Goal: Information Seeking & Learning: Learn about a topic

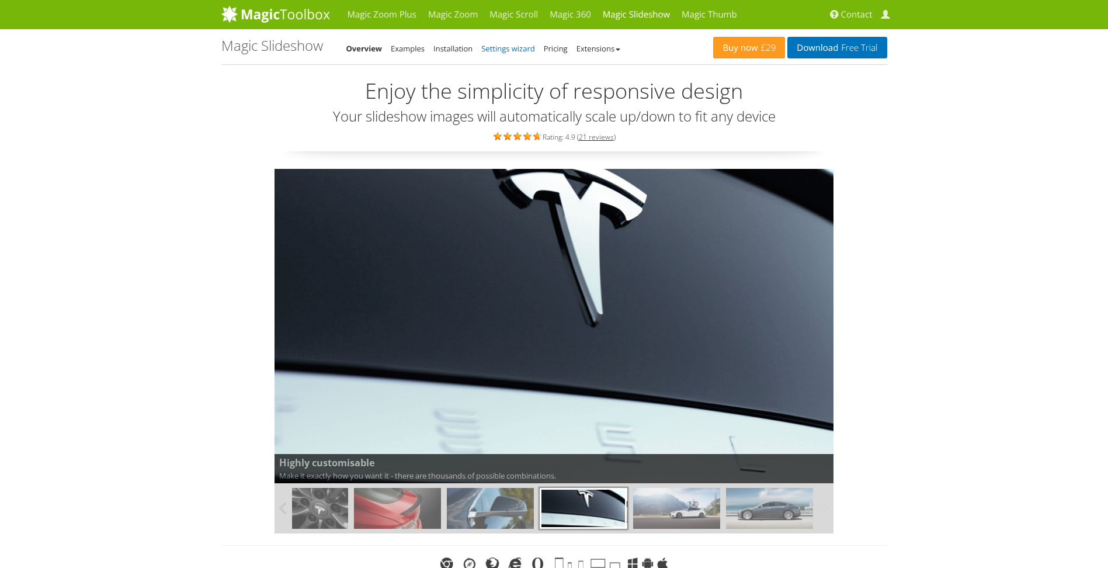
click at [495, 46] on link "Settings wizard" at bounding box center [508, 48] width 54 height 11
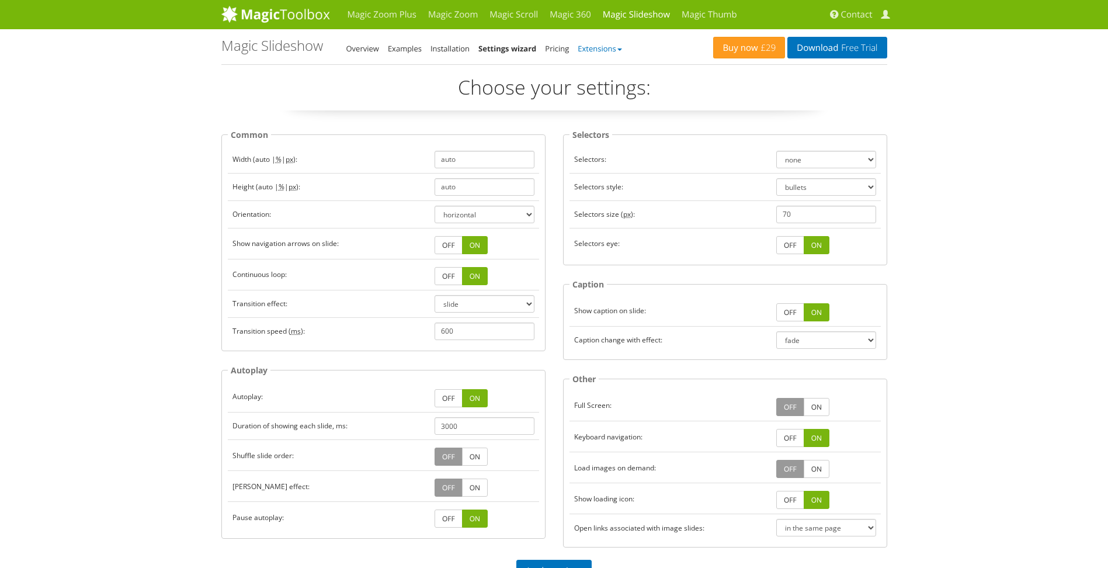
click at [605, 50] on link "Extensions" at bounding box center [600, 48] width 44 height 11
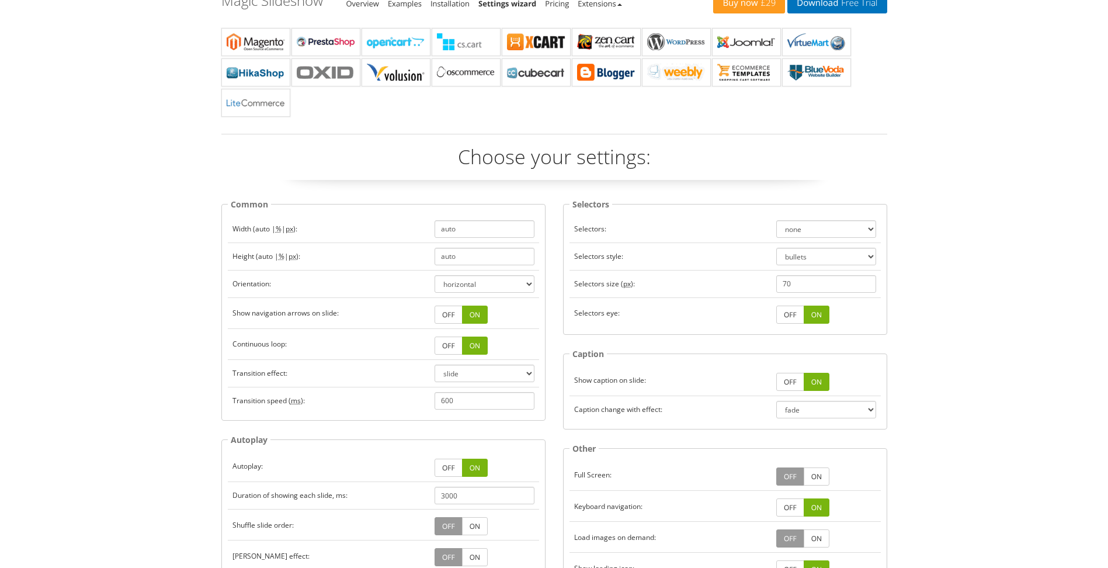
scroll to position [823, 0]
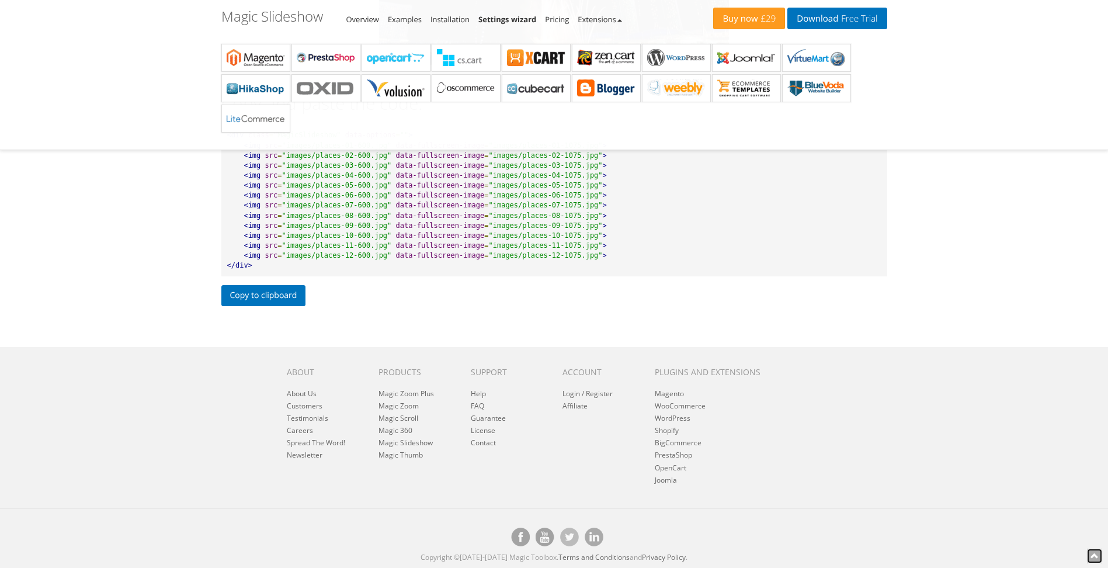
click at [1097, 554] on icon at bounding box center [1094, 555] width 8 height 8
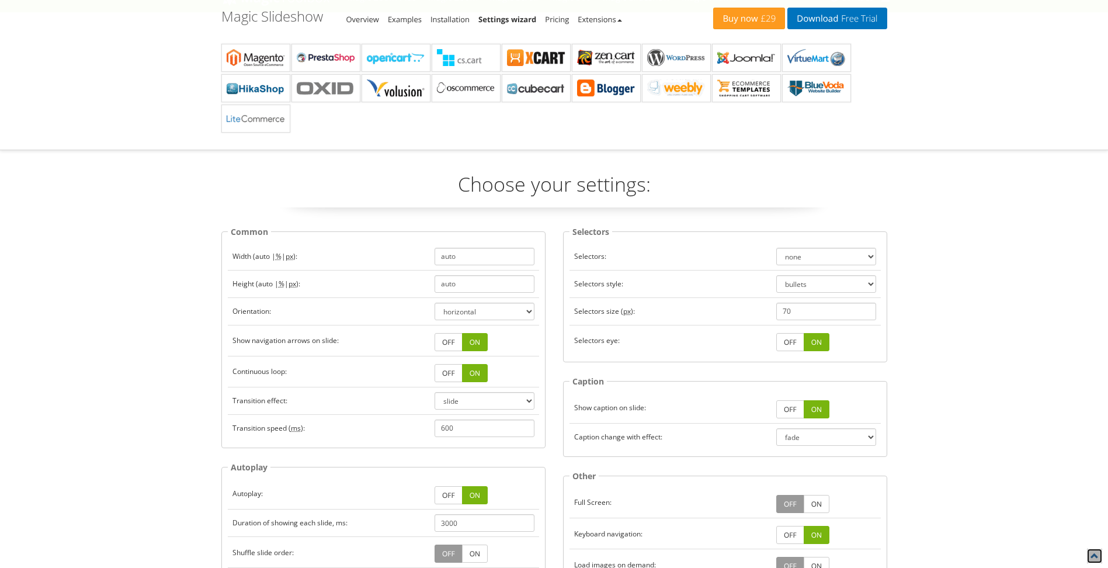
scroll to position [0, 0]
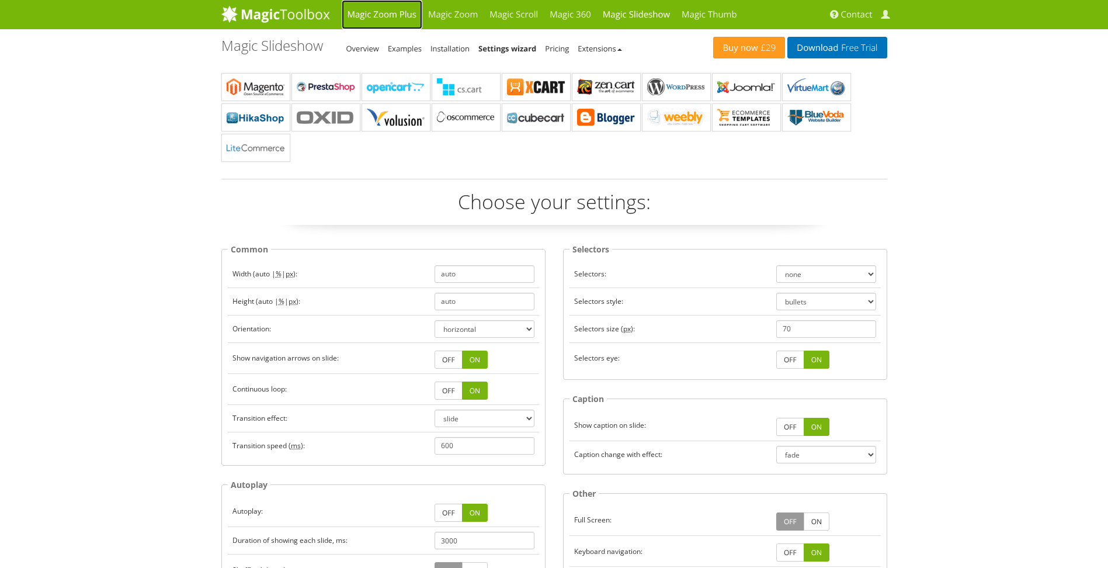
click at [397, 11] on link "Magic Zoom Plus" at bounding box center [382, 14] width 81 height 29
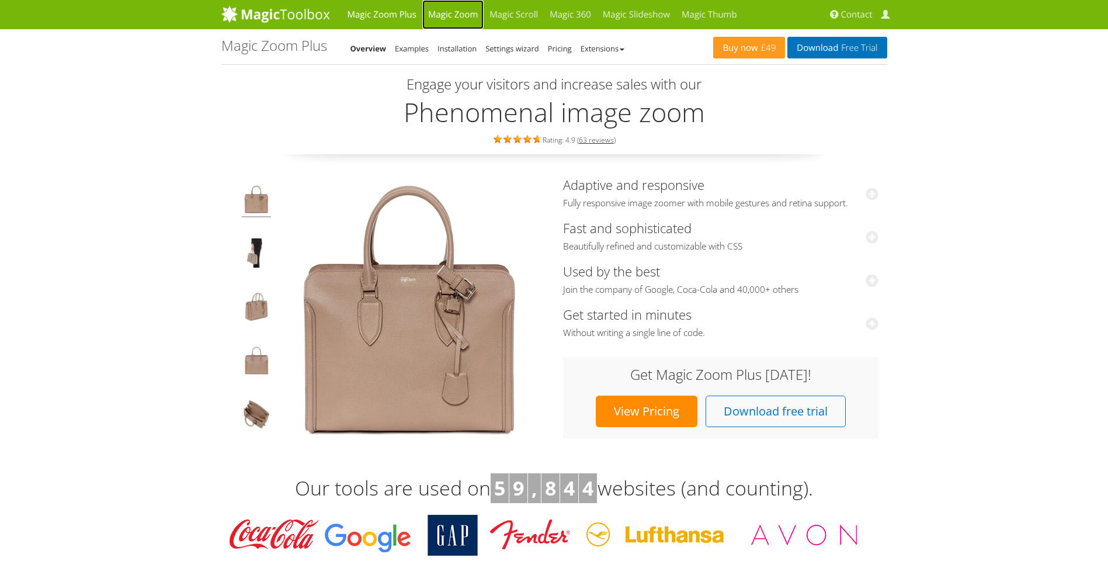
click at [458, 11] on link "Magic Zoom" at bounding box center [452, 14] width 61 height 29
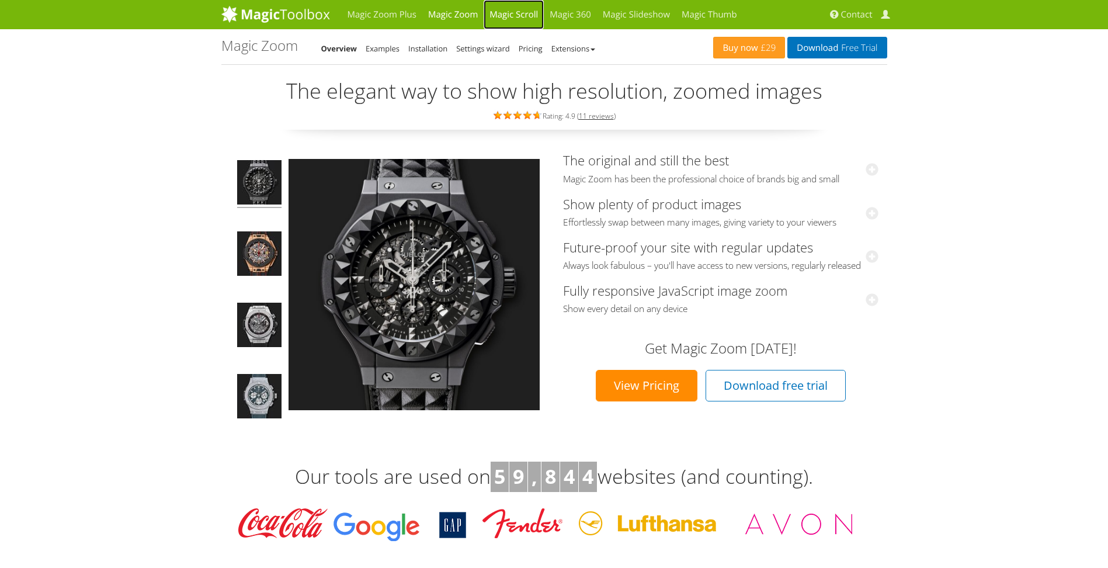
click at [507, 14] on link "Magic Scroll" at bounding box center [514, 14] width 60 height 29
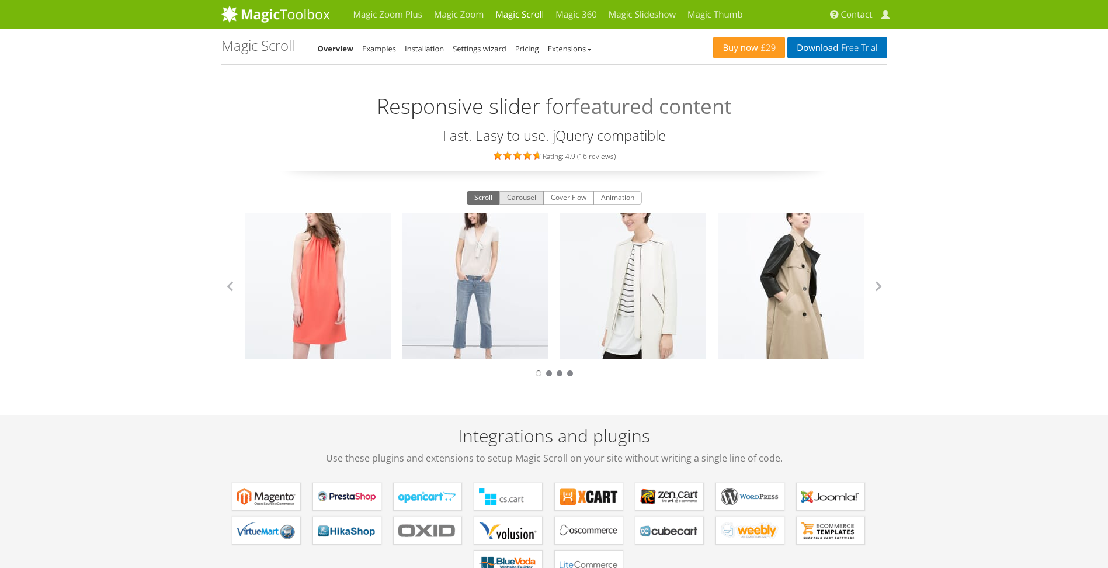
click at [520, 198] on button "Carousel" at bounding box center [521, 198] width 44 height 14
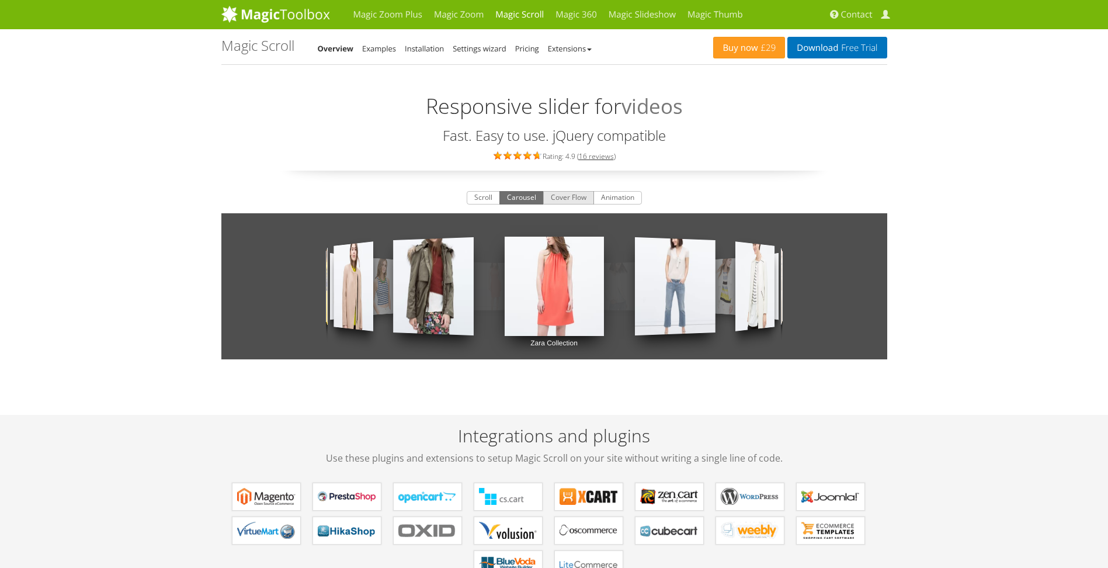
click at [566, 197] on button "Cover Flow" at bounding box center [568, 198] width 51 height 14
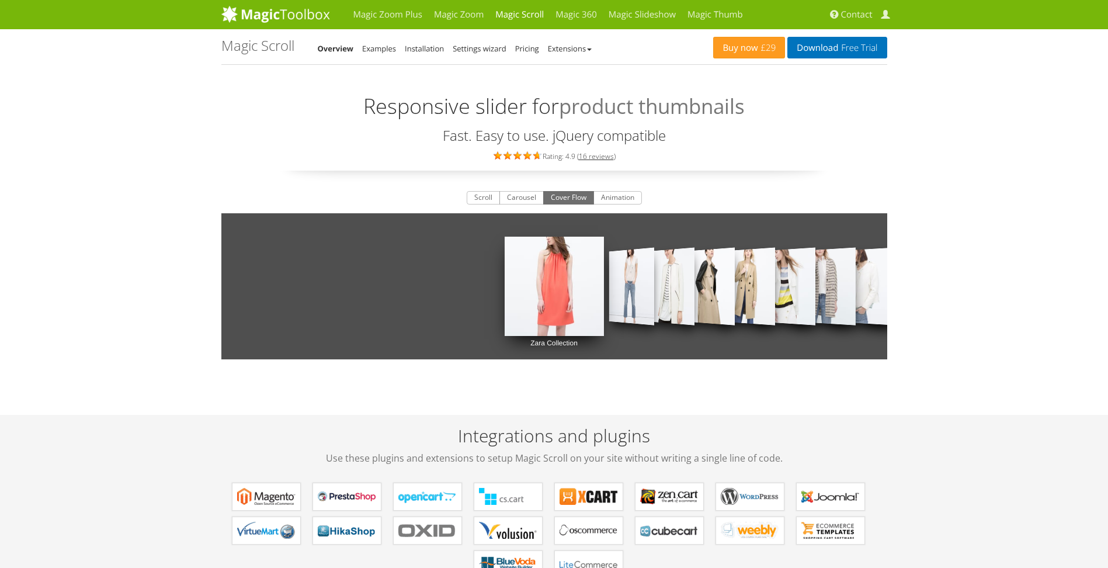
click at [557, 277] on link "Zara Collection" at bounding box center [554, 286] width 99 height 146
click at [607, 198] on button "Animation" at bounding box center [617, 198] width 48 height 14
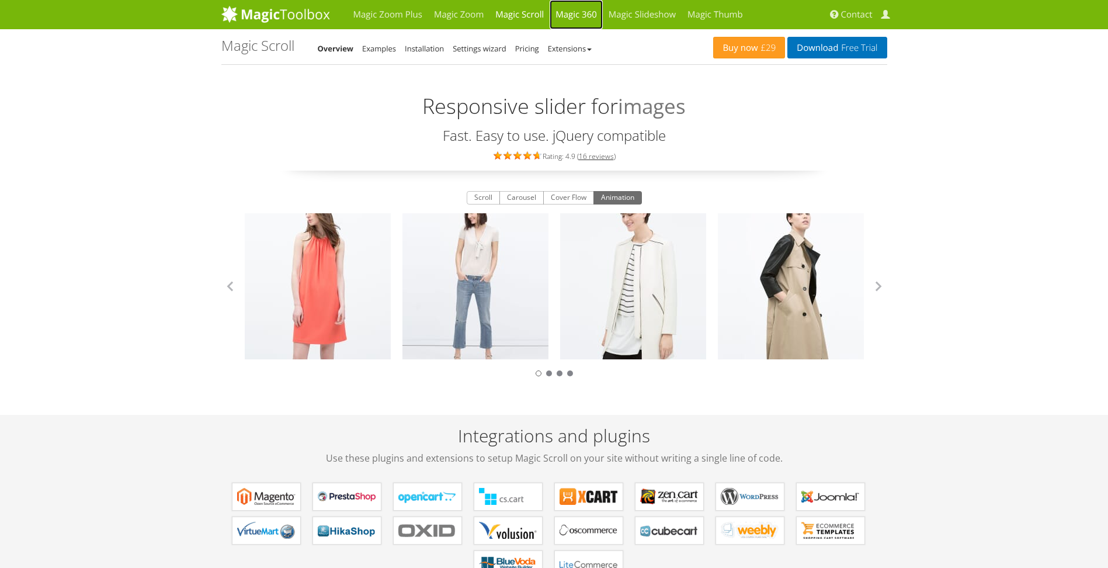
click at [564, 12] on link "Magic 360" at bounding box center [576, 14] width 53 height 29
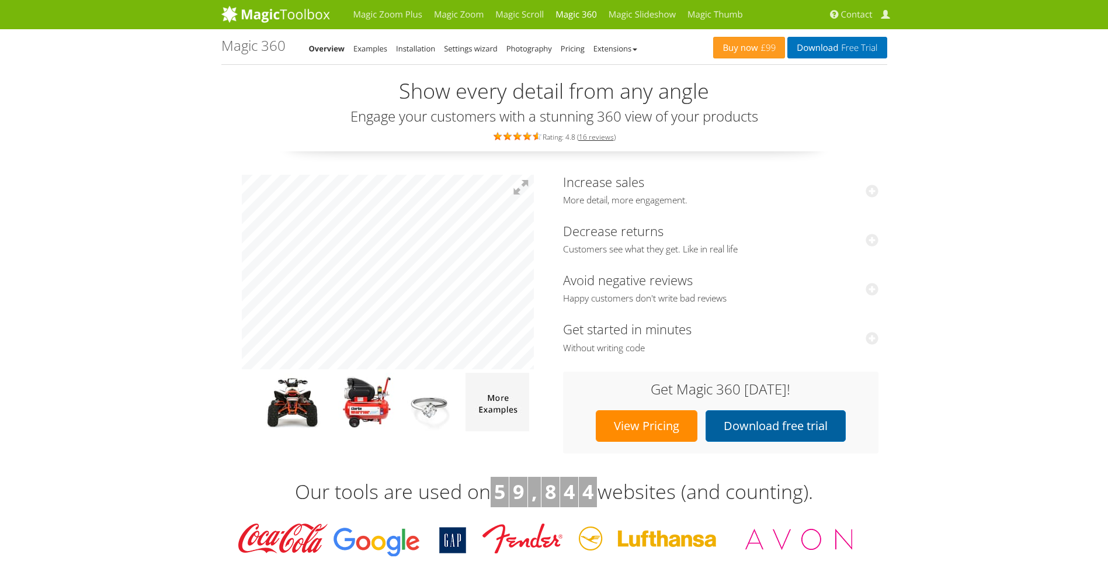
click at [766, 423] on link "Download free trial" at bounding box center [775, 426] width 140 height 32
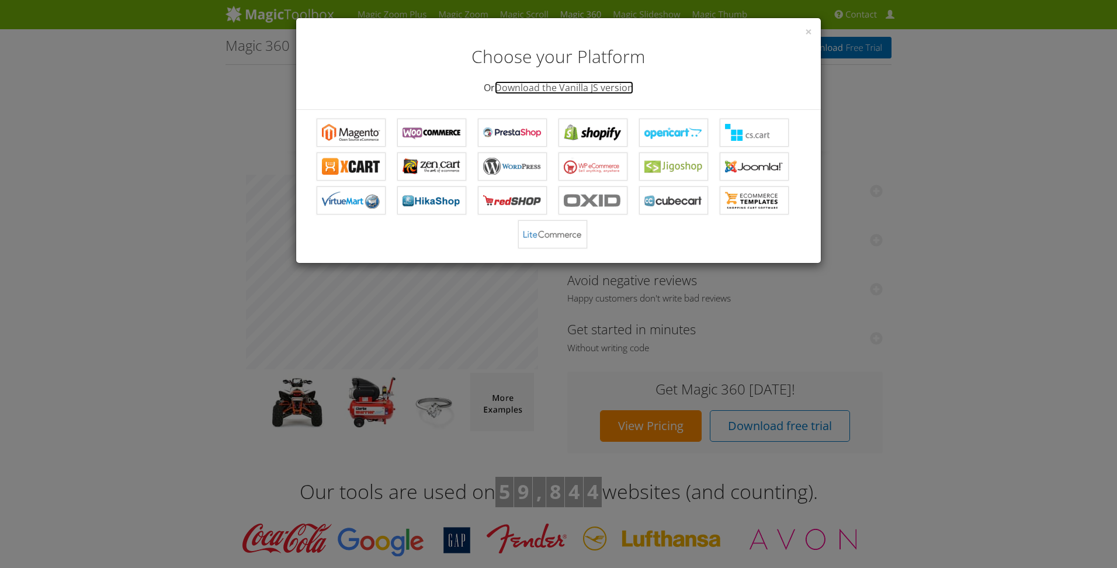
click at [580, 88] on link "Download the Vanilla JS version" at bounding box center [564, 87] width 138 height 13
click at [803, 31] on div "× Choose your Platform Or Download the Vanilla JS version" at bounding box center [558, 64] width 524 height 92
click at [809, 32] on span "×" at bounding box center [808, 31] width 7 height 16
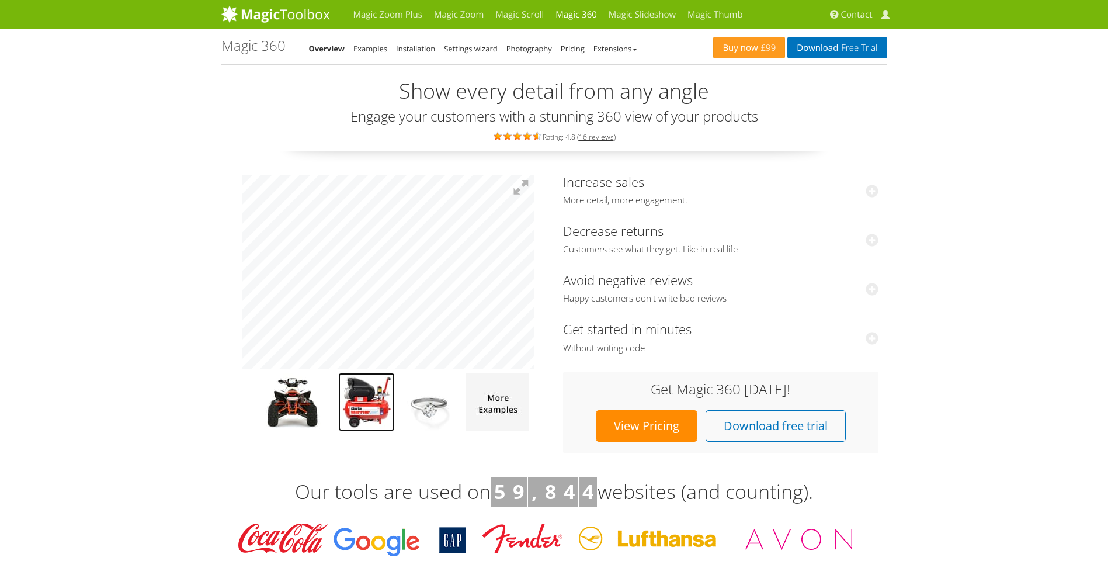
click at [366, 402] on img at bounding box center [366, 402] width 57 height 58
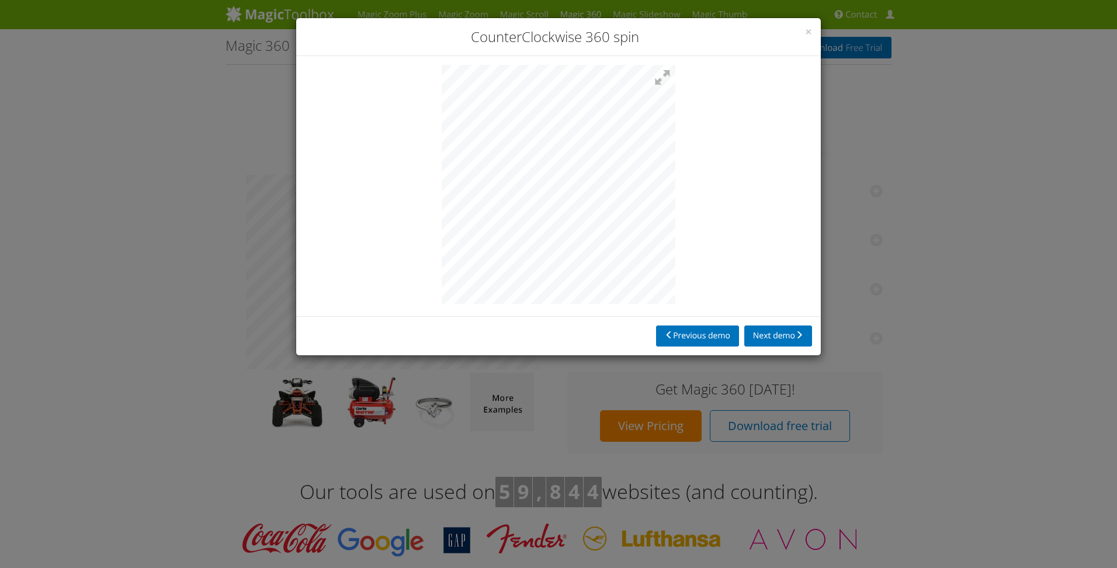
click at [305, 400] on div "× CounterClockwise 360 spin Previous demo Next demo" at bounding box center [558, 284] width 1117 height 568
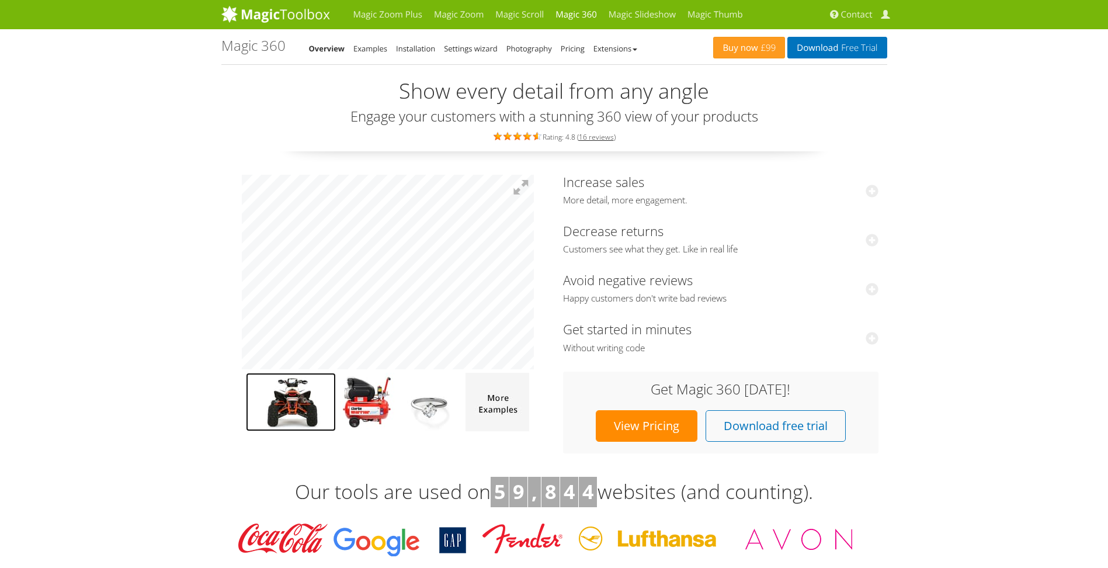
click at [305, 400] on img at bounding box center [291, 402] width 90 height 58
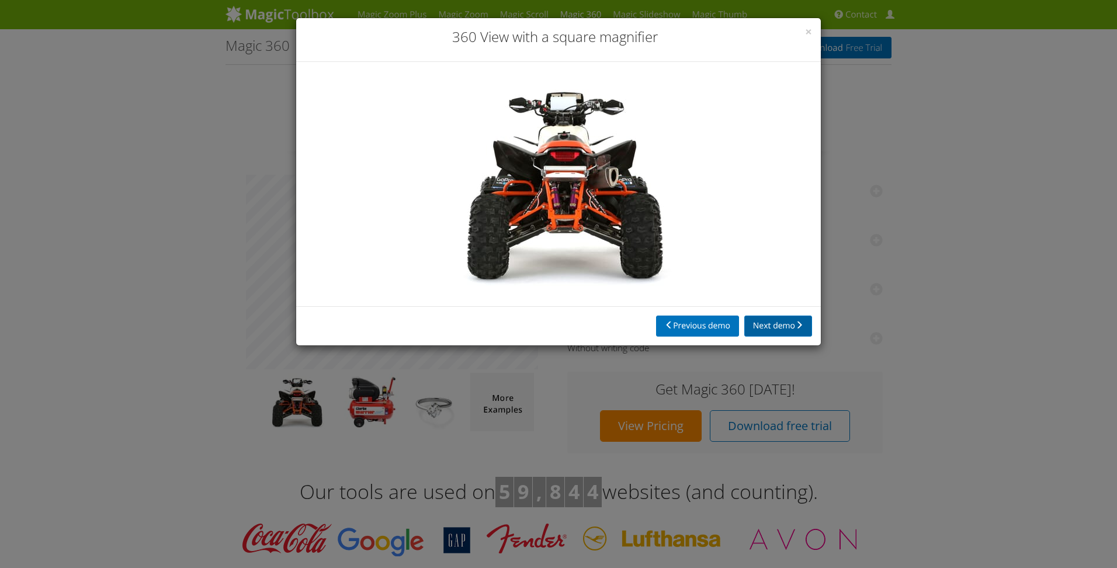
click at [754, 323] on button "Next demo" at bounding box center [778, 325] width 68 height 21
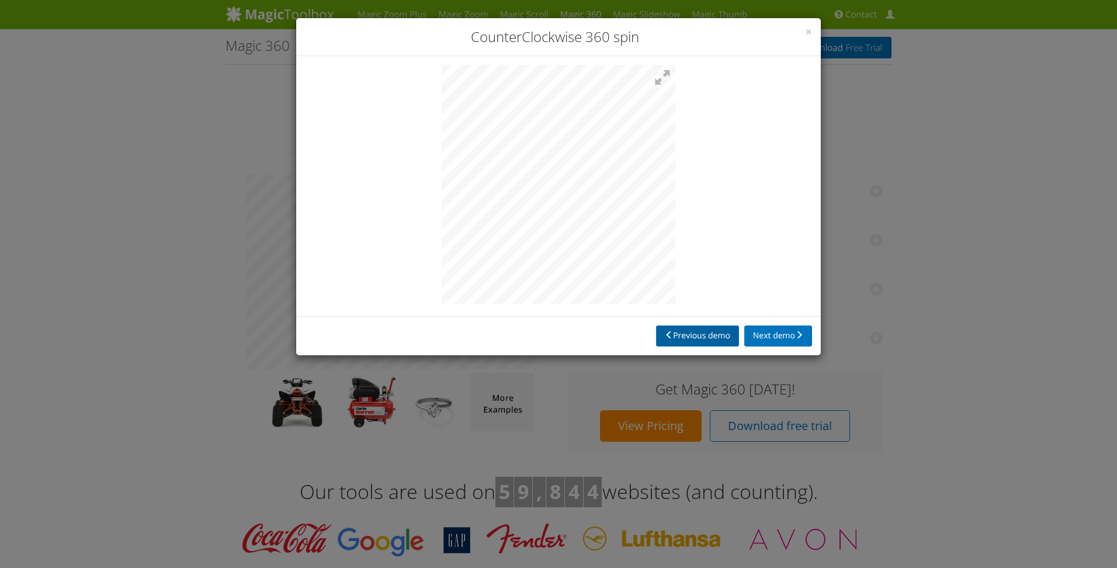
click at [711, 332] on button "Previous demo" at bounding box center [697, 335] width 83 height 21
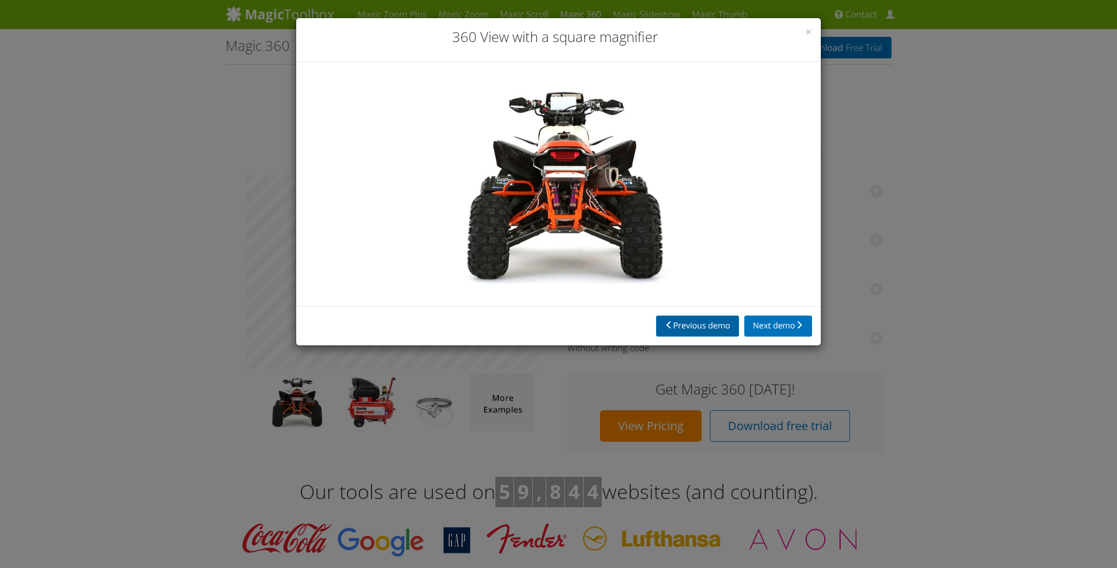
click at [696, 319] on button "Previous demo" at bounding box center [697, 325] width 83 height 21
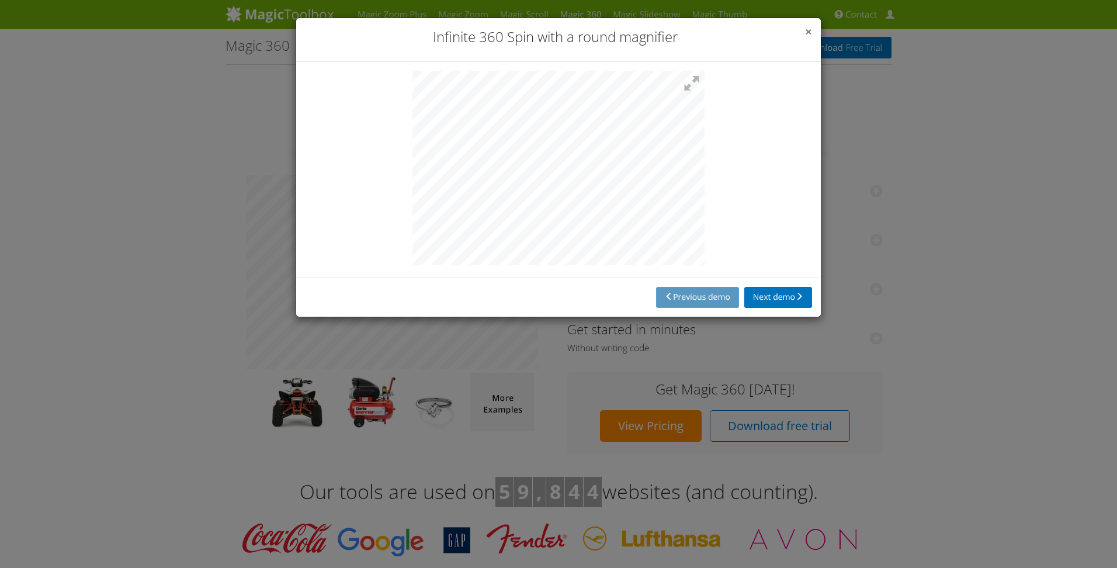
click at [809, 30] on span "×" at bounding box center [808, 31] width 7 height 16
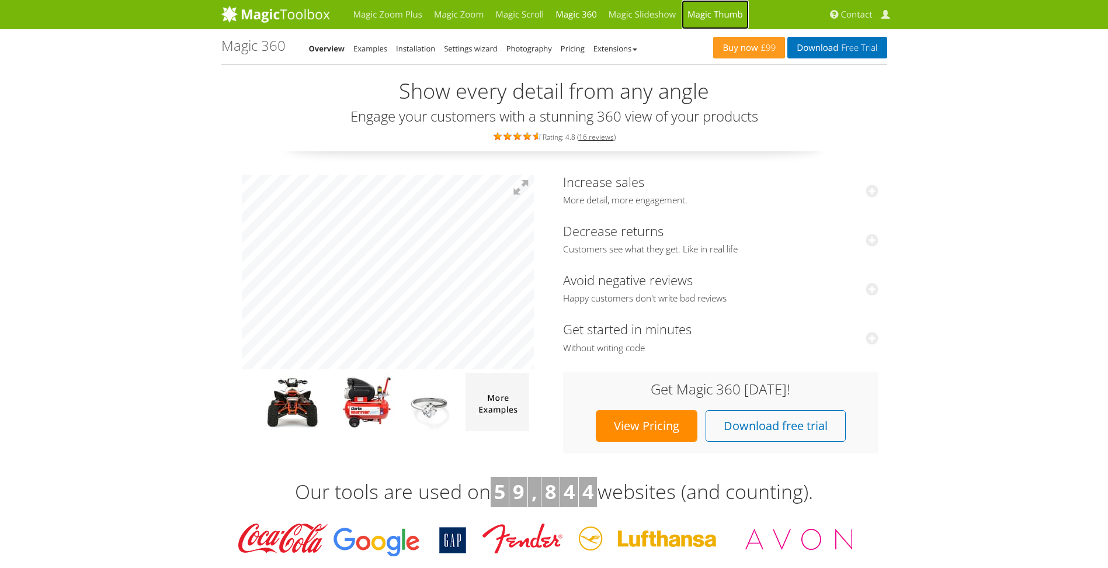
click at [698, 16] on link "Magic Thumb" at bounding box center [715, 14] width 67 height 29
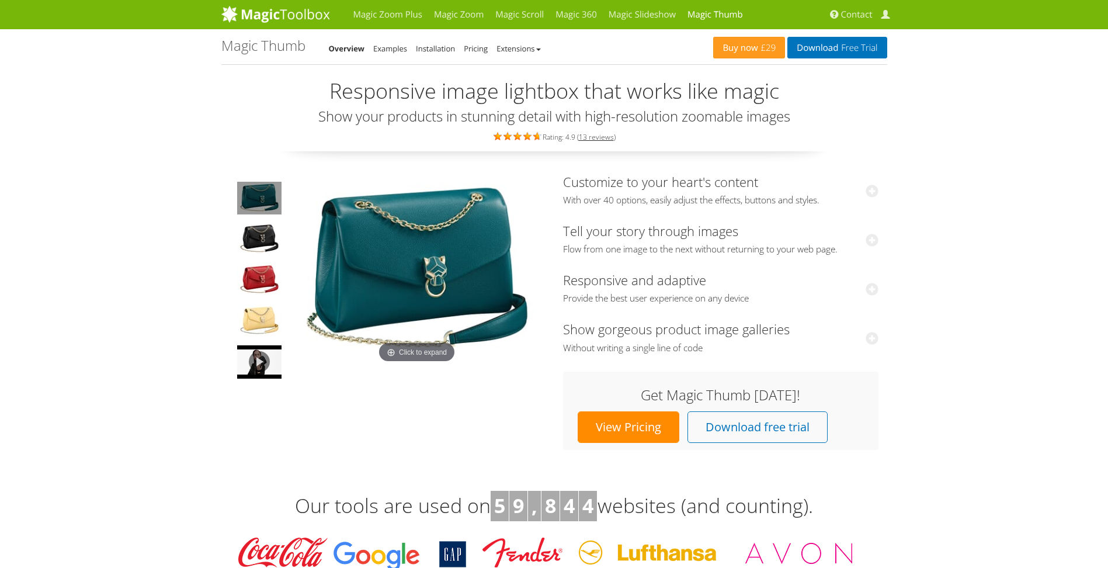
click at [448, 281] on img at bounding box center [416, 271] width 257 height 192
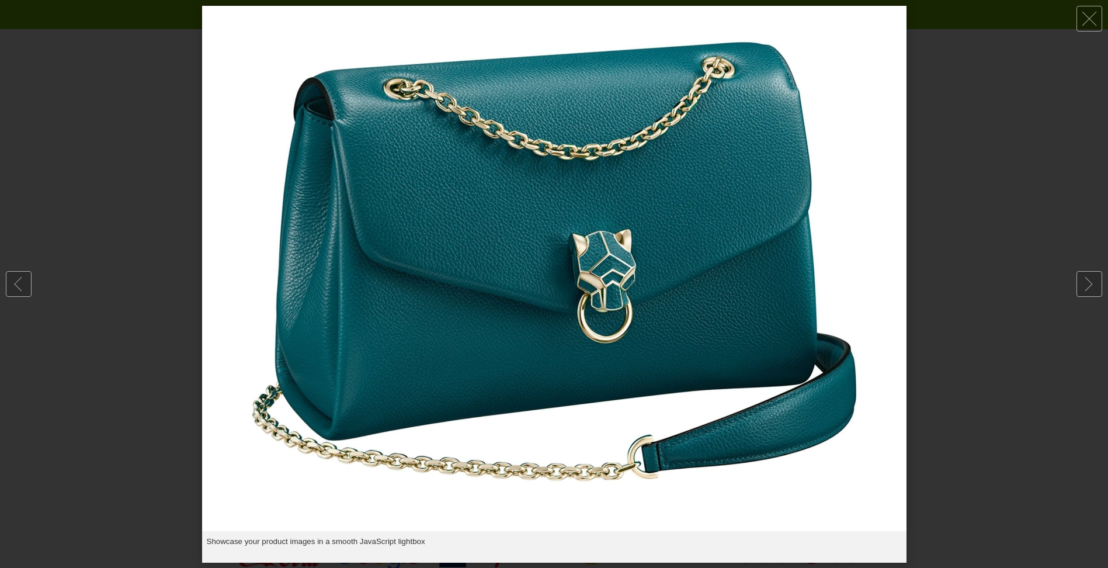
click at [448, 281] on img at bounding box center [554, 268] width 704 height 525
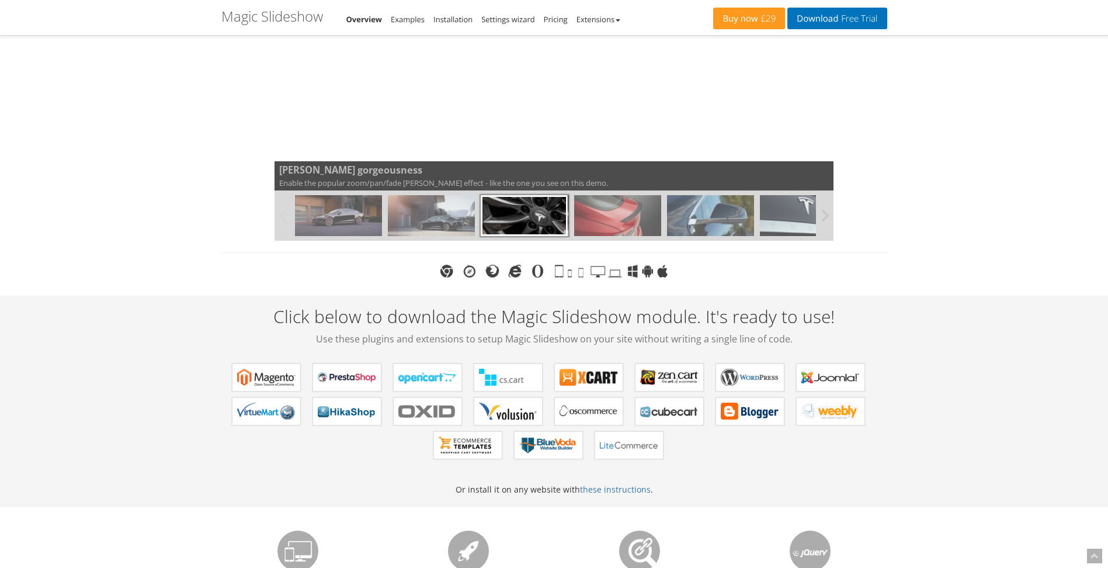
scroll to position [194, 0]
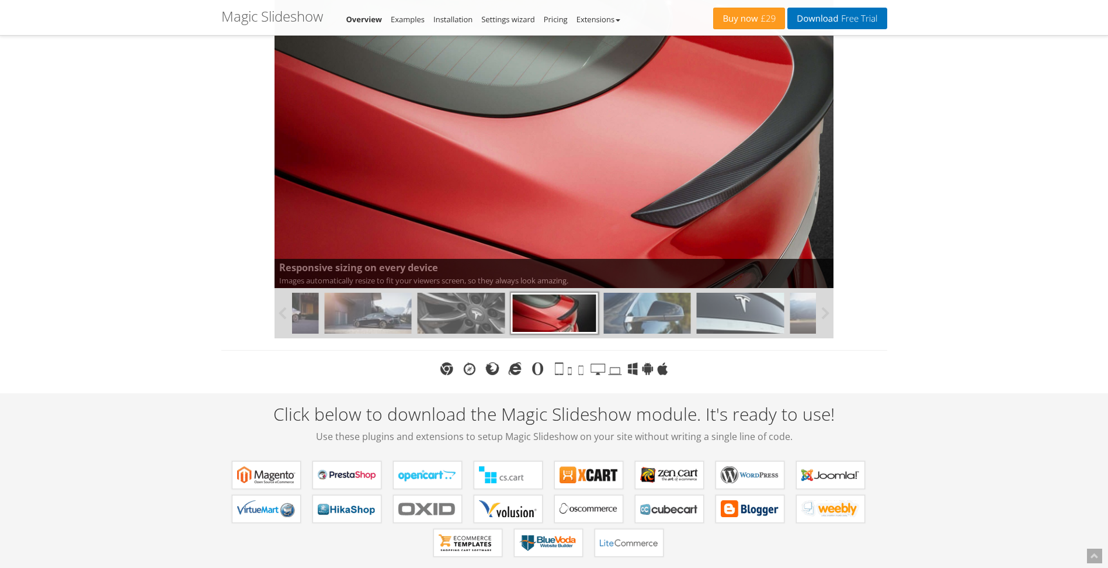
click at [656, 308] on img at bounding box center [647, 313] width 87 height 41
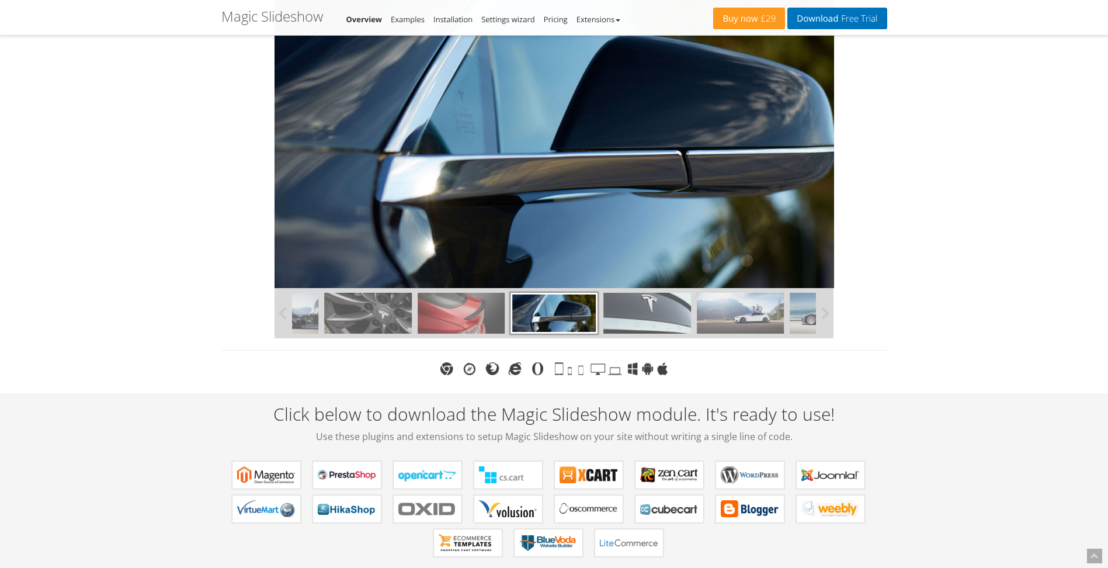
click at [721, 308] on img at bounding box center [740, 313] width 87 height 41
